Goal: Transaction & Acquisition: Purchase product/service

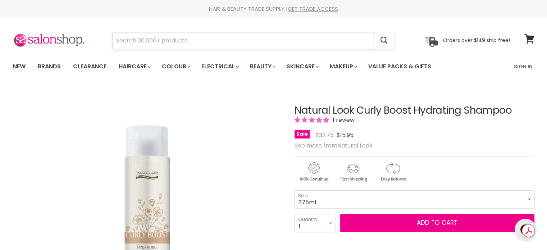
click at [172, 40] on input "Search" at bounding box center [243, 40] width 262 height 17
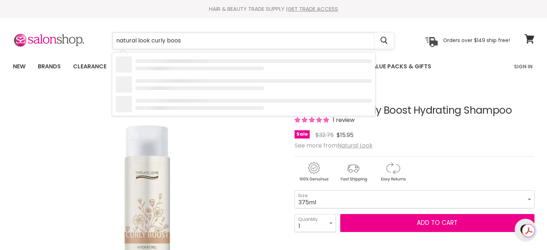
type input "natural look curly boost"
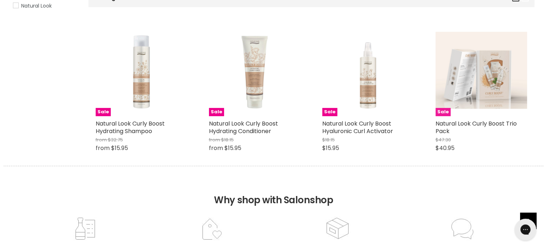
scroll to position [128, 0]
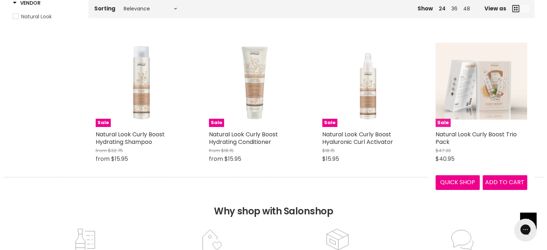
click at [460, 85] on img "Main content" at bounding box center [481, 81] width 92 height 77
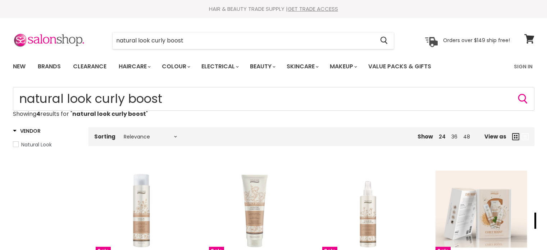
click at [139, 163] on img "Main content" at bounding box center [142, 209] width 92 height 92
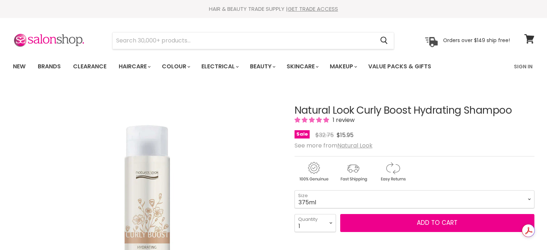
scroll to position [27, 0]
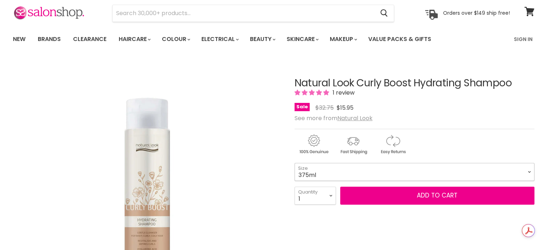
drag, startPoint x: 0, startPoint y: 0, endPoint x: 334, endPoint y: 174, distance: 376.3
click at [334, 174] on select "375ml 1L" at bounding box center [414, 172] width 240 height 18
click at [294, 163] on select "375ml 1L" at bounding box center [414, 172] width 240 height 18
select select "1L"
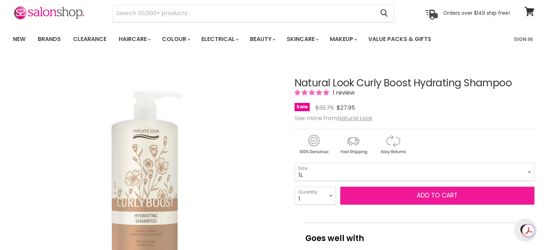
click at [437, 197] on button "Add to cart" at bounding box center [437, 196] width 194 height 18
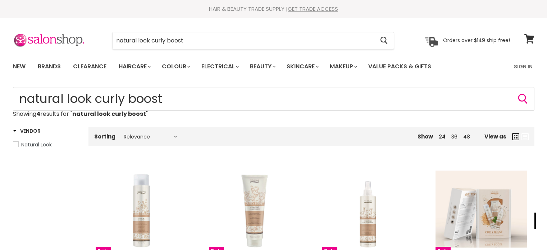
click at [258, 163] on img "Main content" at bounding box center [255, 209] width 92 height 92
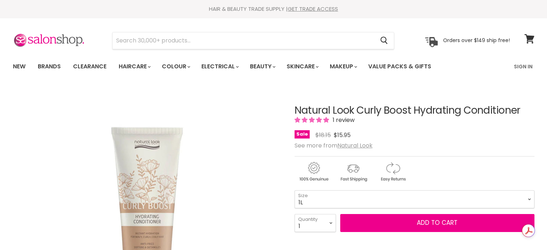
click at [294, 190] on select "300ml 1L" at bounding box center [414, 199] width 240 height 18
select select "1L"
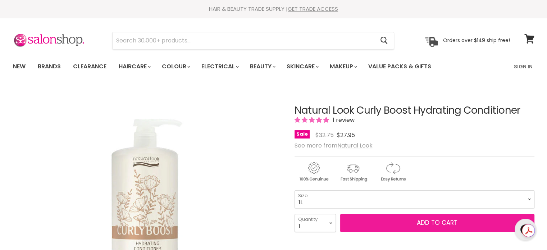
click at [401, 222] on button "Add to cart" at bounding box center [437, 223] width 194 height 18
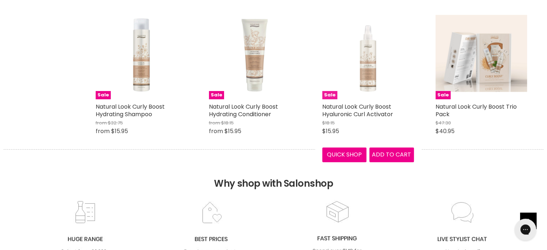
click at [363, 62] on img "Main content" at bounding box center [368, 54] width 92 height 92
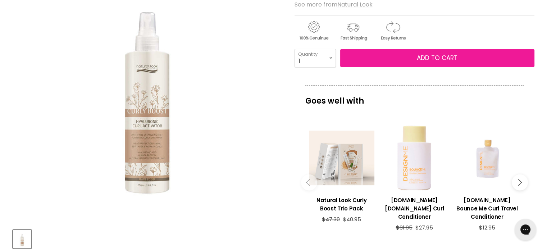
click at [390, 57] on button "Add to cart" at bounding box center [437, 58] width 194 height 18
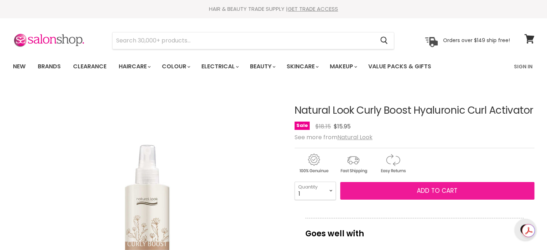
click at [447, 187] on span "Add to cart" at bounding box center [437, 190] width 41 height 9
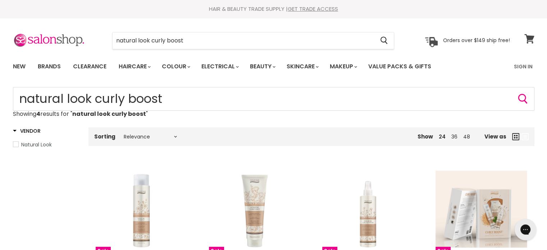
click at [532, 38] on icon at bounding box center [529, 38] width 10 height 9
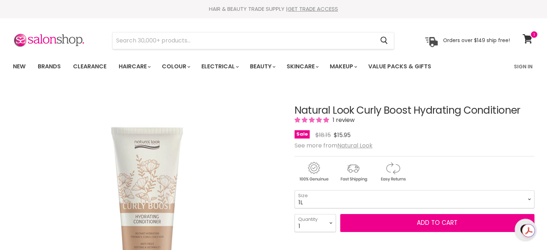
click at [294, 190] on select "300ml 1L" at bounding box center [414, 199] width 240 height 18
select select "1L"
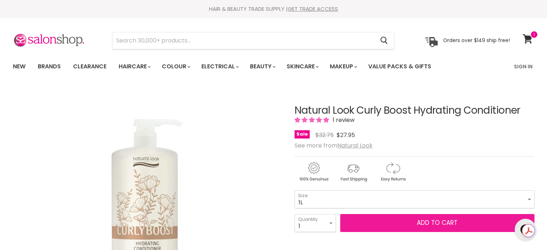
click at [398, 223] on button "Add to cart" at bounding box center [437, 223] width 194 height 18
click at [430, 222] on button "Add to cart" at bounding box center [437, 223] width 194 height 18
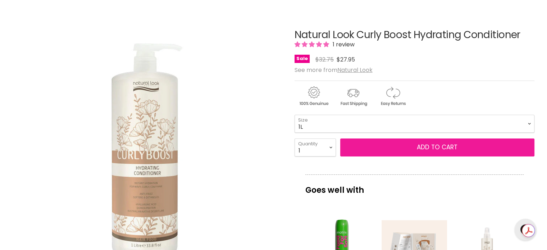
scroll to position [98, 0]
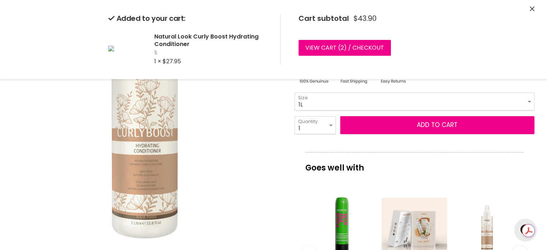
click at [535, 7] on div "Added to your cart: Natural Look Curly Boost Hydrating Conditioner 1L 1 × $27.9…" at bounding box center [273, 39] width 539 height 79
click at [532, 8] on icon "Close" at bounding box center [531, 8] width 5 height 5
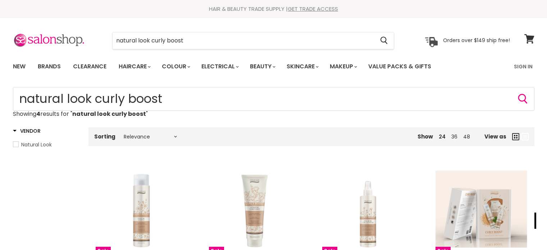
scroll to position [156, 0]
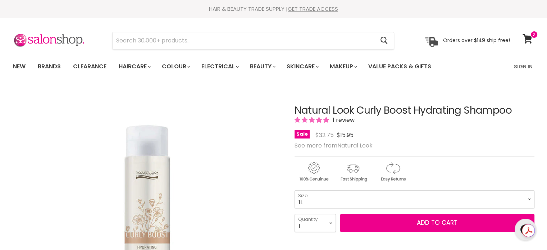
click at [294, 190] on select "375ml 1L" at bounding box center [414, 199] width 240 height 18
select select "1L"
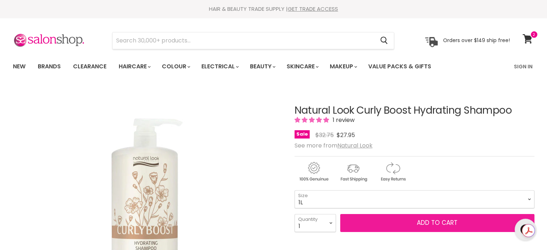
click at [424, 222] on button "Add to cart" at bounding box center [437, 223] width 194 height 18
click at [447, 221] on button "Add to cart" at bounding box center [437, 223] width 194 height 18
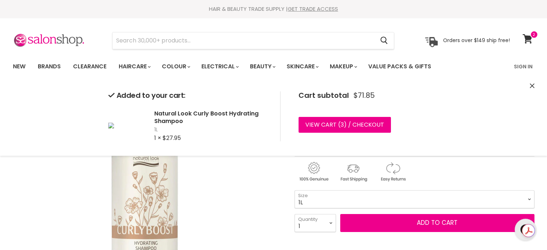
click at [527, 82] on div "Added to your cart: Natural Look Curly Boost Hydrating Shampoo 1L 1 × $27.95 Ca…" at bounding box center [273, 116] width 539 height 79
click at [533, 86] on icon "Close" at bounding box center [531, 85] width 5 height 5
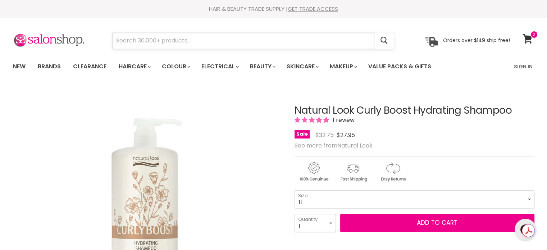
click at [229, 44] on input "Search" at bounding box center [243, 40] width 262 height 17
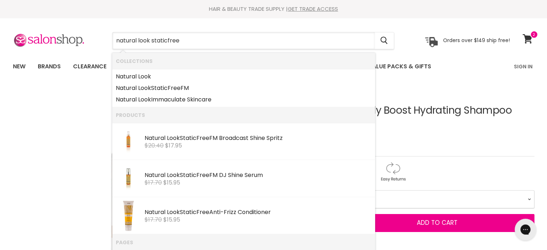
type input "natural look static free"
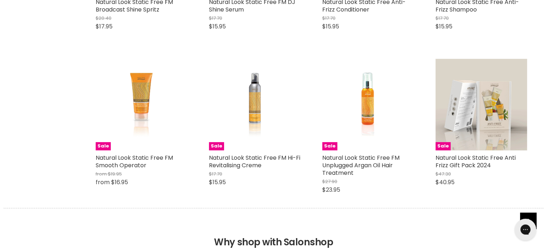
scroll to position [261, 0]
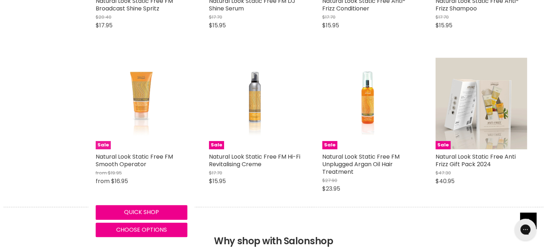
click at [154, 91] on img "Main content" at bounding box center [141, 104] width 61 height 92
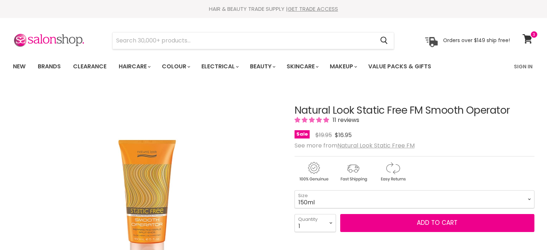
scroll to position [81, 0]
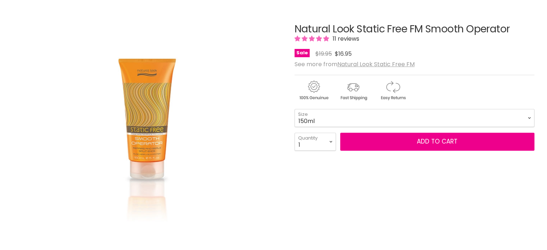
click at [341, 118] on select "150ml 500ml" at bounding box center [414, 118] width 240 height 18
click at [294, 109] on select "150ml 500ml" at bounding box center [414, 118] width 240 height 18
select select "500ml"
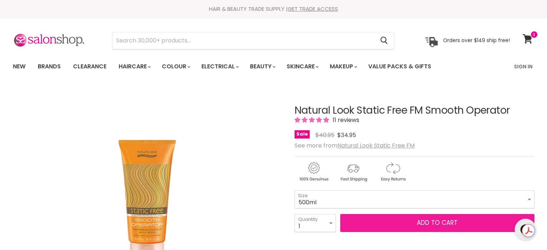
click at [428, 222] on button "Add to cart" at bounding box center [437, 223] width 194 height 18
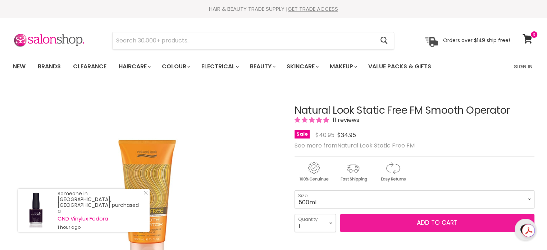
click at [397, 218] on button "Add to cart" at bounding box center [437, 223] width 194 height 18
